Goal: Complete application form

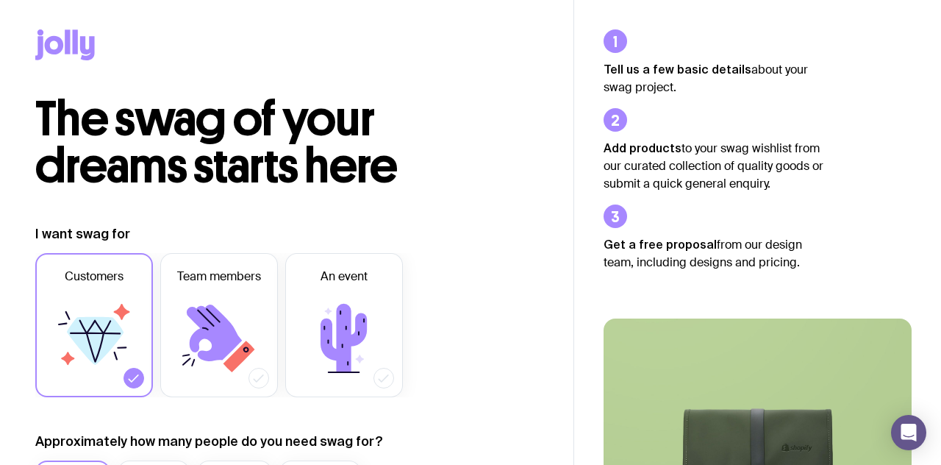
click at [202, 324] on icon at bounding box center [214, 332] width 55 height 57
click at [0, 0] on input "Team members" at bounding box center [0, 0] width 0 height 0
click at [318, 382] on label "An event" at bounding box center [344, 325] width 118 height 144
click at [0, 0] on input "An event" at bounding box center [0, 0] width 0 height 0
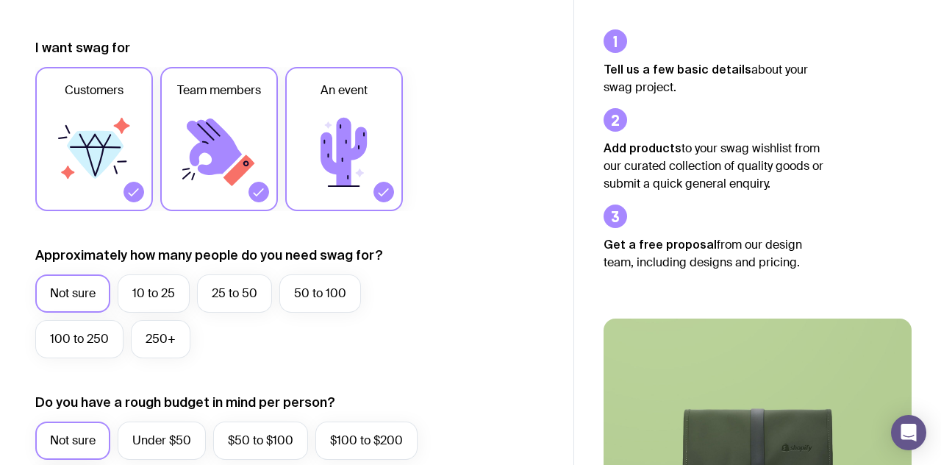
scroll to position [196, 0]
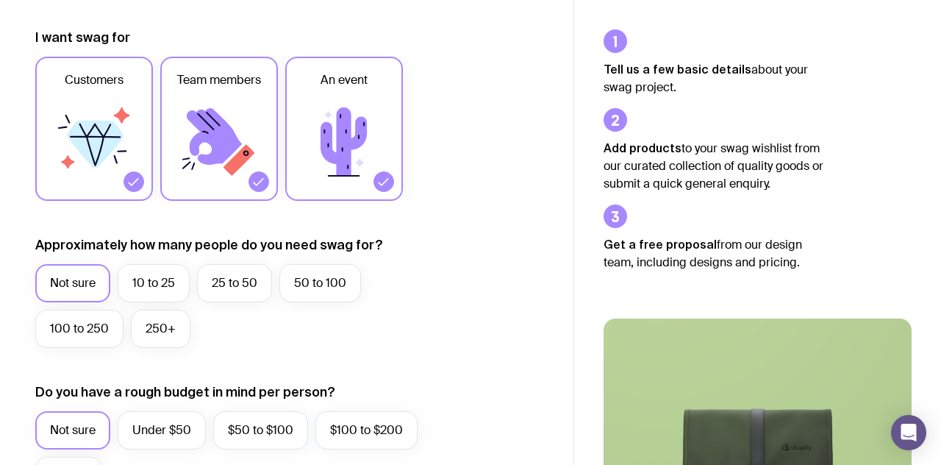
click at [166, 293] on label "10 to 25" at bounding box center [154, 283] width 72 height 38
click at [0, 0] on input "10 to 25" at bounding box center [0, 0] width 0 height 0
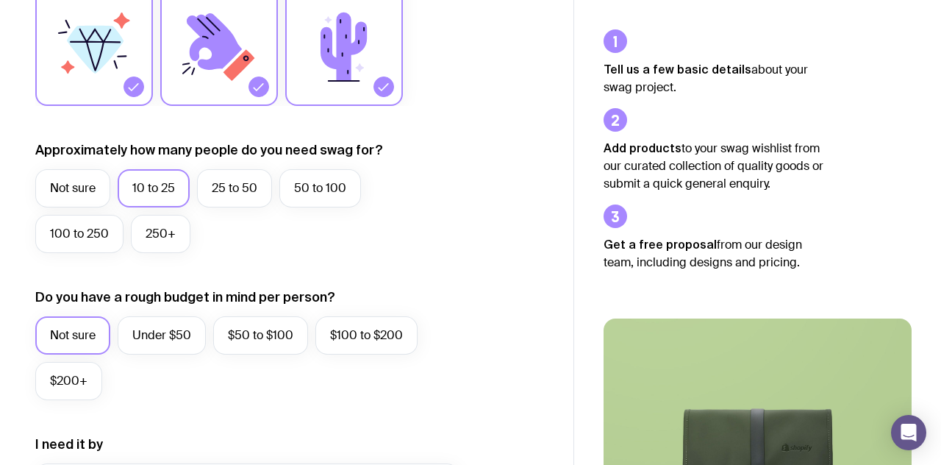
scroll to position [294, 0]
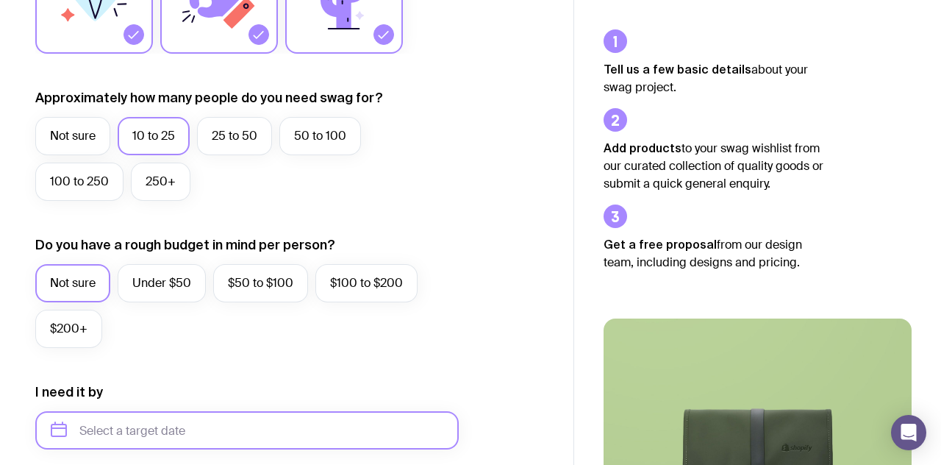
click at [268, 425] on input "text" at bounding box center [247, 430] width 424 height 38
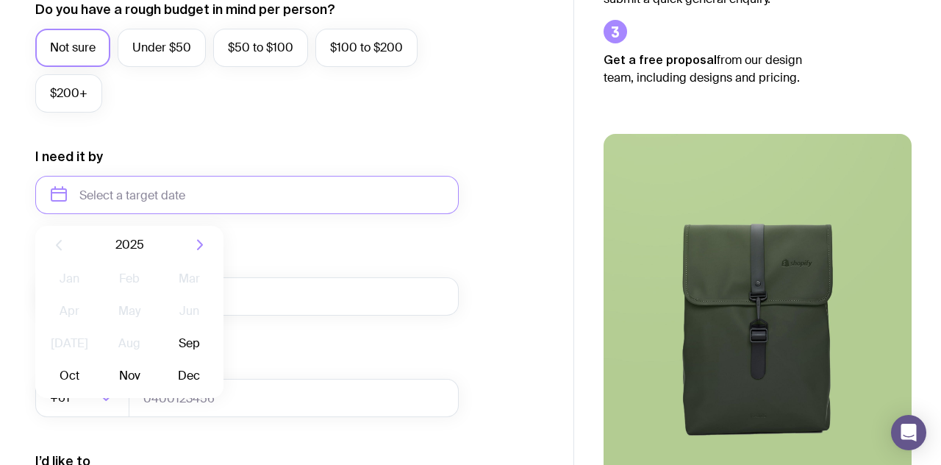
scroll to position [587, 0]
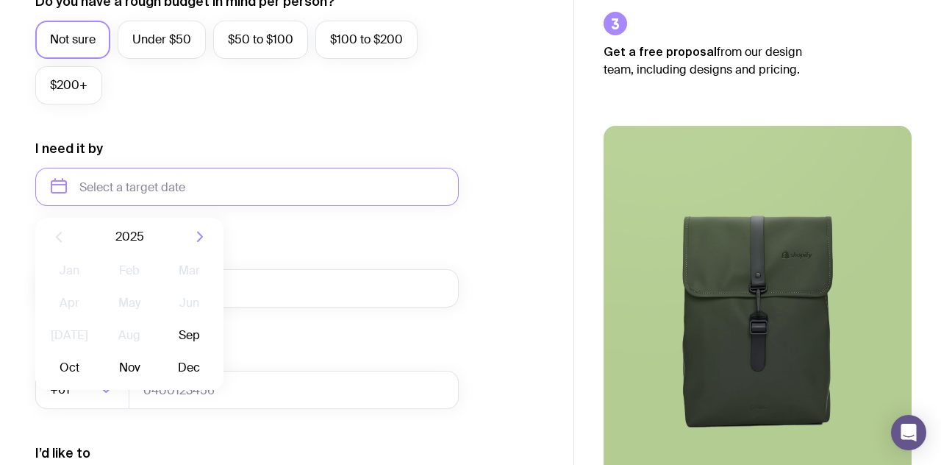
click at [96, 353] on button "Sep" at bounding box center [70, 367] width 54 height 29
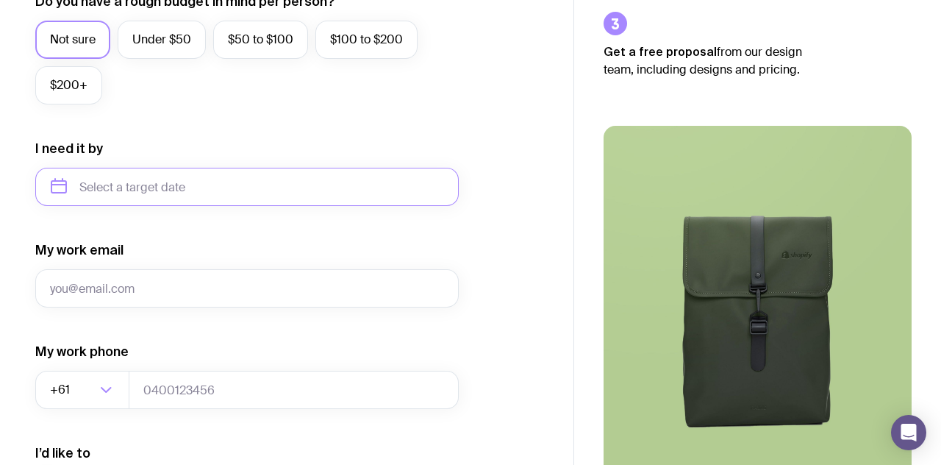
type input "[DATE]"
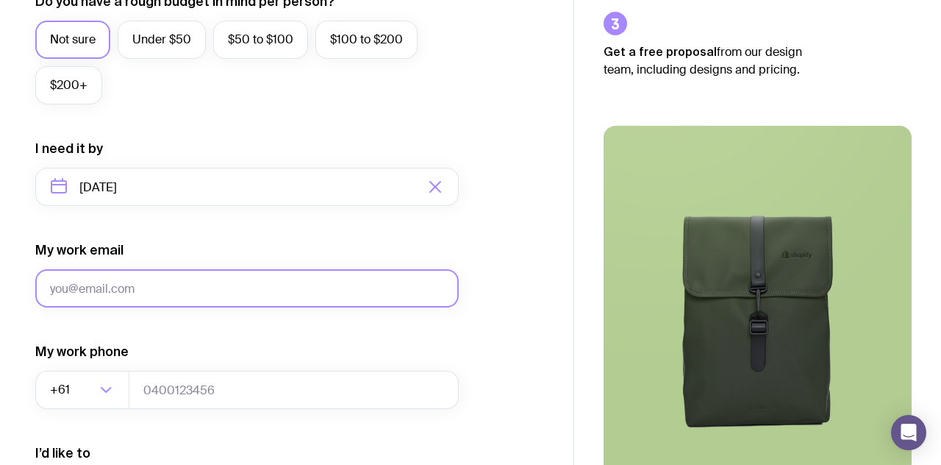
click at [186, 293] on input "My work email" at bounding box center [247, 288] width 424 height 38
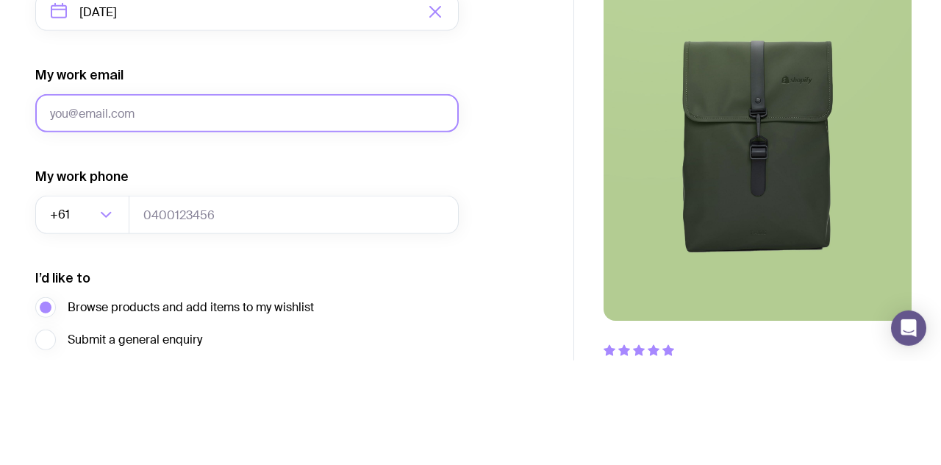
scroll to position [657, 0]
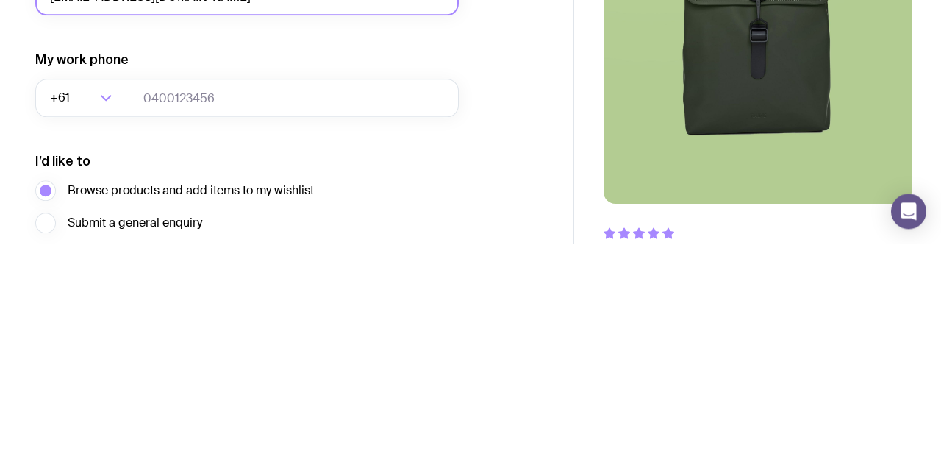
type input "[EMAIL_ADDRESS][DOMAIN_NAME]"
click at [502, 318] on div "I want swag for Customers Team members An event Approximately how many people d…" at bounding box center [286, 48] width 503 height 960
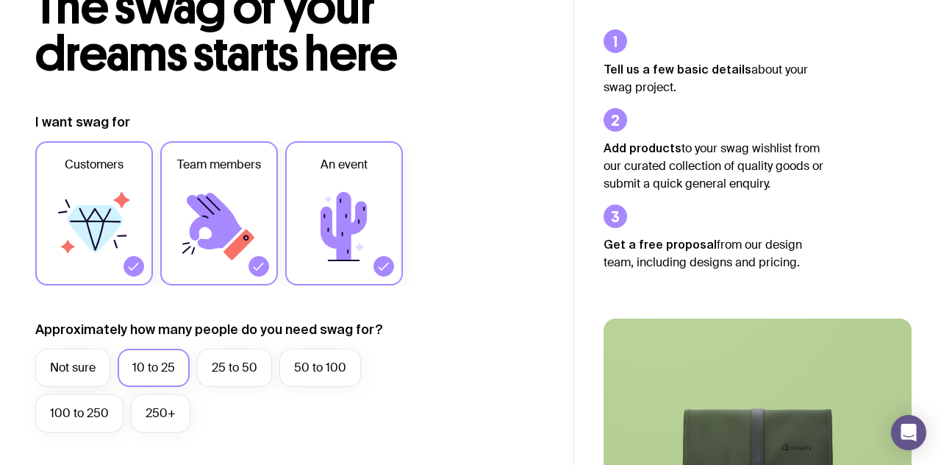
scroll to position [0, 0]
